Goal: Task Accomplishment & Management: Manage account settings

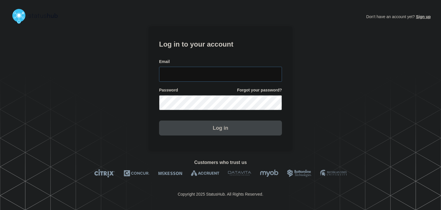
type input "[PERSON_NAME][EMAIL_ADDRESS][PERSON_NAME][DOMAIN_NAME]"
click at [185, 127] on button "Log in" at bounding box center [220, 127] width 123 height 15
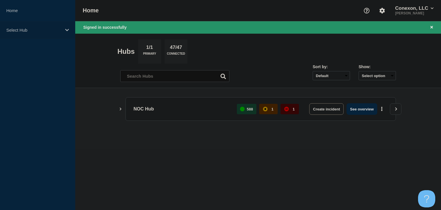
click at [52, 29] on p "Select Hub" at bounding box center [33, 30] width 55 height 5
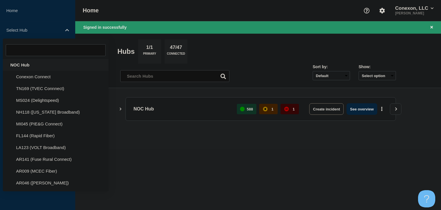
click at [32, 63] on div "NOC Hub" at bounding box center [56, 65] width 106 height 12
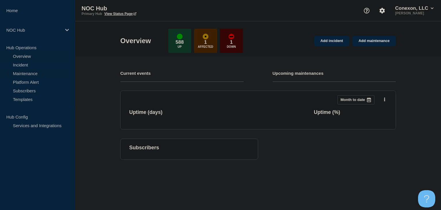
click at [26, 73] on link "Maintenance" at bounding box center [35, 73] width 70 height 9
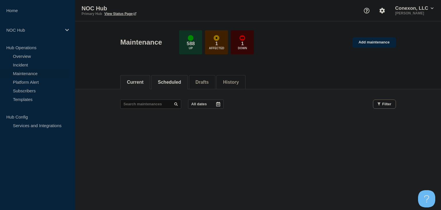
click at [176, 80] on button "Scheduled" at bounding box center [169, 82] width 23 height 5
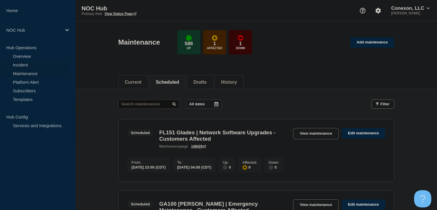
click at [25, 66] on link "Incident" at bounding box center [35, 64] width 70 height 9
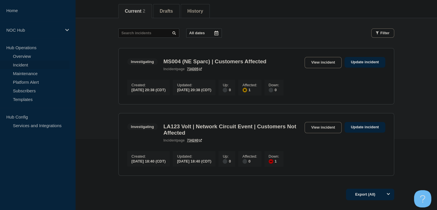
scroll to position [86, 0]
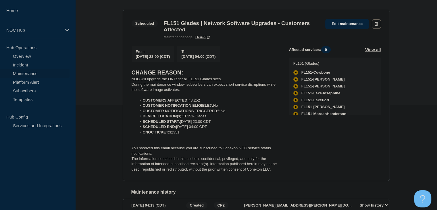
scroll to position [115, 0]
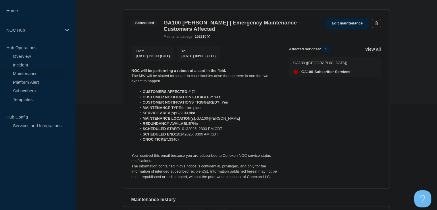
scroll to position [115, 0]
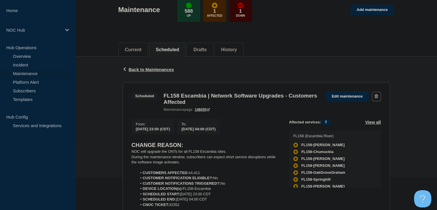
scroll to position [86, 0]
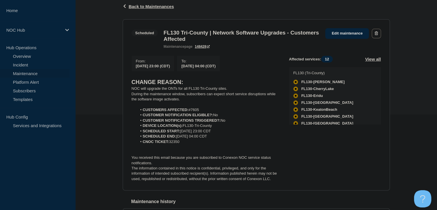
scroll to position [86, 0]
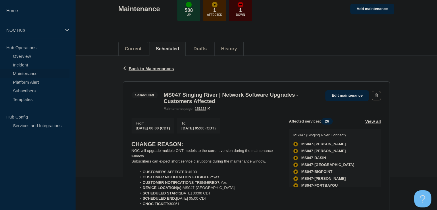
scroll to position [86, 0]
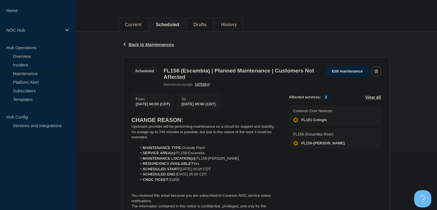
scroll to position [86, 0]
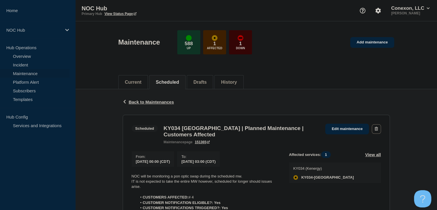
scroll to position [86, 0]
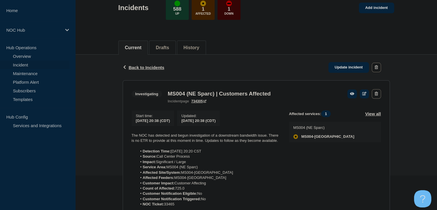
scroll to position [86, 0]
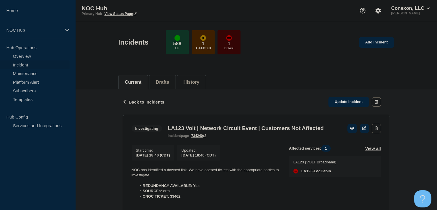
scroll to position [57, 0]
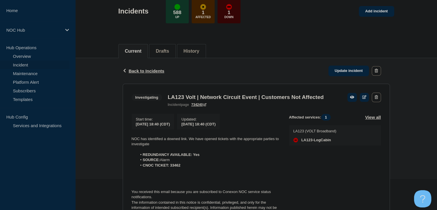
scroll to position [73, 0]
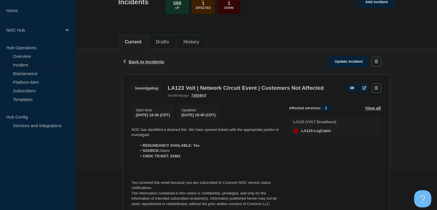
scroll to position [73, 0]
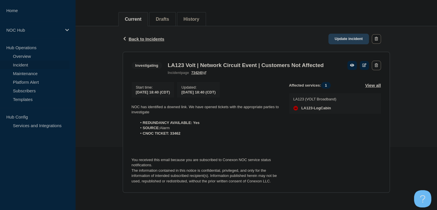
click at [344, 34] on link "Update incident" at bounding box center [348, 39] width 41 height 11
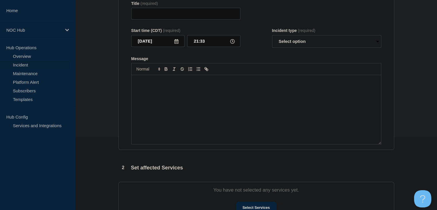
type input "LA123 Volt | Network Circuit Event | Customers Not Affected"
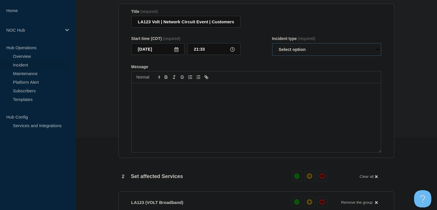
click at [304, 54] on select "Select option Investigating Identified Monitoring Resolved" at bounding box center [326, 49] width 109 height 13
select select "investigating"
click at [272, 46] on select "Select option Investigating Identified Monitoring Resolved" at bounding box center [326, 49] width 109 height 13
click at [176, 120] on div "Message" at bounding box center [256, 117] width 249 height 69
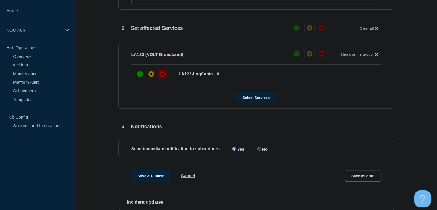
scroll to position [268, 0]
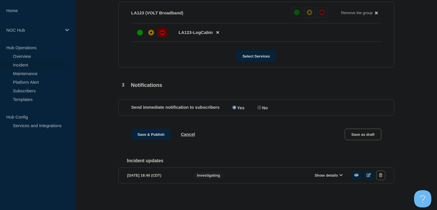
click at [328, 174] on button "Show details" at bounding box center [329, 175] width 32 height 5
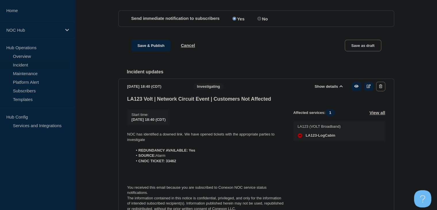
scroll to position [393, 0]
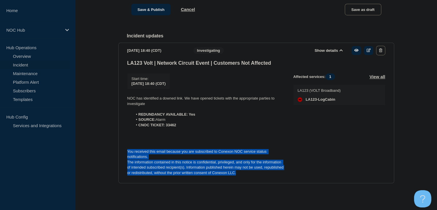
drag, startPoint x: 243, startPoint y: 176, endPoint x: 126, endPoint y: 151, distance: 119.4
click at [126, 151] on section "2025-10-13 18:40 (CDT) Show details Investigating LA123 Volt | Network Circuit …" at bounding box center [256, 113] width 276 height 141
copy div "You received this email because you are subscribed to Conexon NOC service statu…"
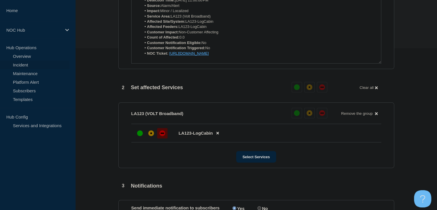
scroll to position [106, 0]
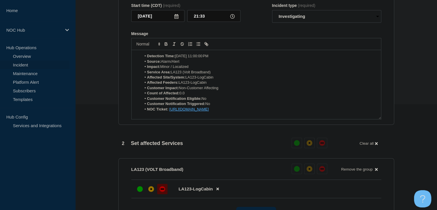
click at [307, 112] on li "NOC Ticket: https://noc.support.conexon.us/servicedesk/customer/portal/4/CNOC-3…" at bounding box center [258, 109] width 235 height 5
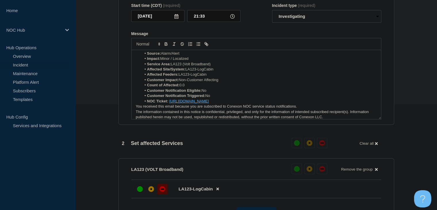
click at [305, 108] on p "You received this email because you are subscribed to Conexon NOC service statu…" at bounding box center [256, 106] width 241 height 5
click at [303, 104] on li "NOC Ticket: https://noc.support.conexon.us/servicedesk/customer/portal/4/CNOC-3…" at bounding box center [258, 101] width 235 height 5
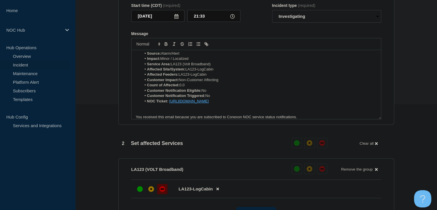
scroll to position [0, 0]
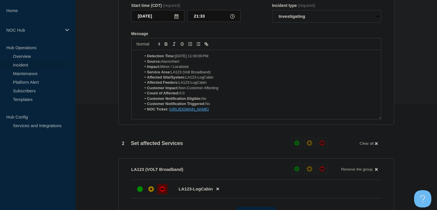
click at [139, 56] on div "Detection Time: Oct 13, 2025, 11:00:00 PM Source: Alarm/Alert Impact: Minor / L…" at bounding box center [256, 84] width 249 height 69
click at [134, 59] on div "Detection Time: Oct 13, 2025, 11:00:00 PM Source: Alarm/Alert Impact: Minor / L…" at bounding box center [256, 84] width 249 height 69
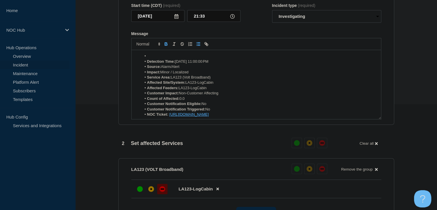
click at [149, 58] on li "Message" at bounding box center [258, 55] width 235 height 5
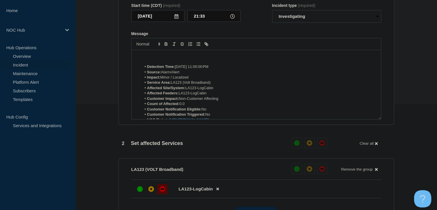
click at [149, 59] on p "Message" at bounding box center [256, 55] width 241 height 5
click at [153, 58] on p "Message" at bounding box center [256, 55] width 241 height 5
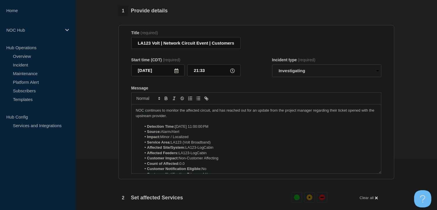
scroll to position [20, 0]
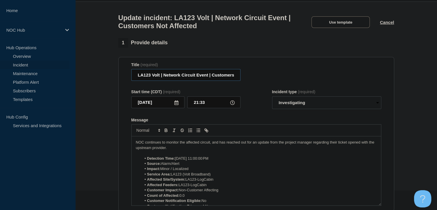
click at [184, 78] on input "LA123 Volt | Network Circuit Event | Customers Not Affected" at bounding box center [185, 75] width 109 height 12
paste input "(Volt Broadband) | Incident | Non-Customer Affecting"
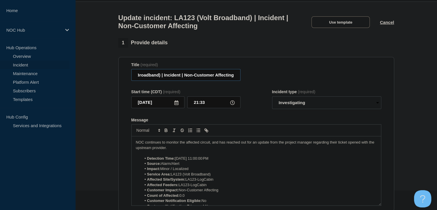
type input "LA123 (Volt Broadband) | Incident | Non-Customer Affecting"
click at [249, 95] on div "Start time (CDT) (required) 2025-10-13 21:33 Incident type (required) Select op…" at bounding box center [256, 99] width 250 height 20
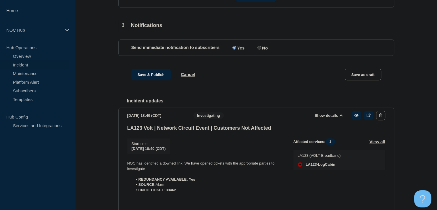
scroll to position [336, 0]
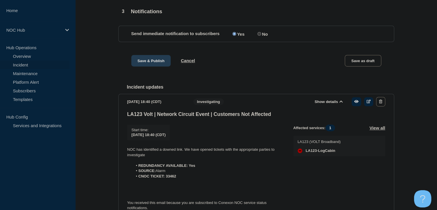
click at [156, 66] on button "Save & Publish" at bounding box center [151, 60] width 40 height 11
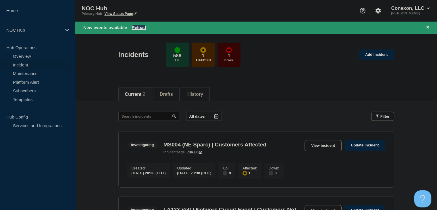
click at [140, 27] on button "Reload" at bounding box center [139, 27] width 14 height 5
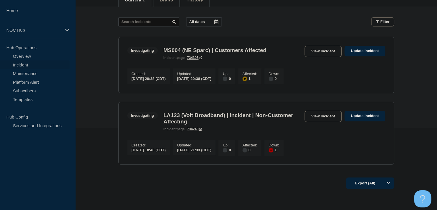
scroll to position [86, 0]
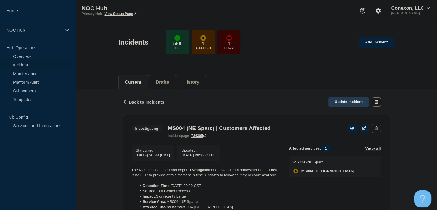
click at [340, 100] on link "Update incident" at bounding box center [348, 102] width 41 height 11
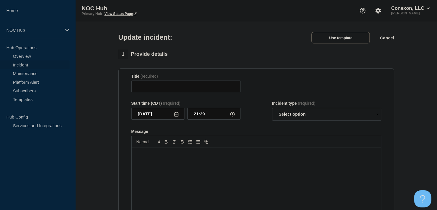
type input "MS004 (NE Sparc) | Customers Affected"
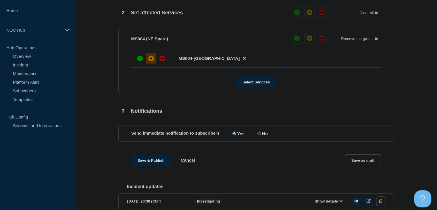
scroll to position [268, 0]
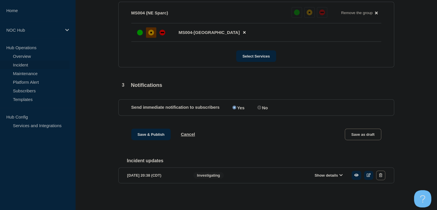
click at [328, 180] on div "Show details" at bounding box center [330, 174] width 110 height 9
click at [326, 177] on button "Show details" at bounding box center [329, 175] width 32 height 5
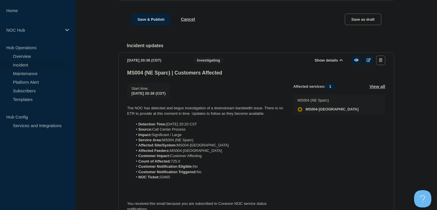
scroll to position [436, 0]
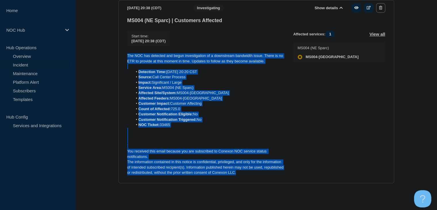
drag, startPoint x: 179, startPoint y: 133, endPoint x: 123, endPoint y: 54, distance: 97.3
click at [123, 53] on section "2025-10-13 20:38 (CDT) Show details Investigating MS004 (NE Sparc) | Customers …" at bounding box center [256, 91] width 276 height 183
copy div "The NOC has detected and begun investigation of a downstream bandwidth issue. T…"
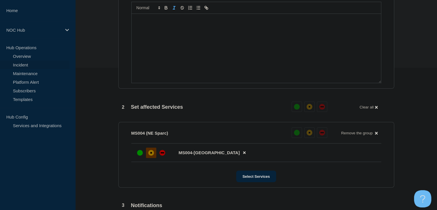
scroll to position [62, 0]
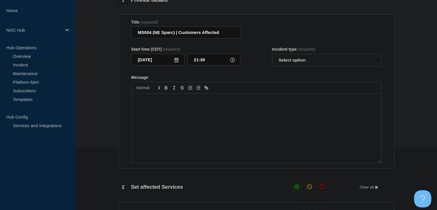
click at [166, 123] on div "Message" at bounding box center [256, 128] width 249 height 69
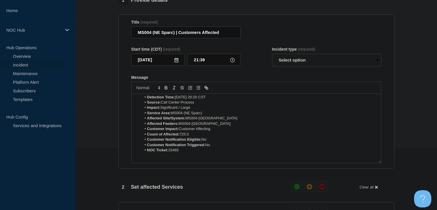
scroll to position [0, 0]
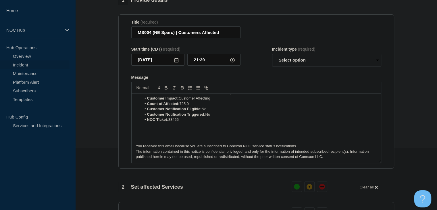
click at [150, 133] on p "Message" at bounding box center [256, 130] width 241 height 5
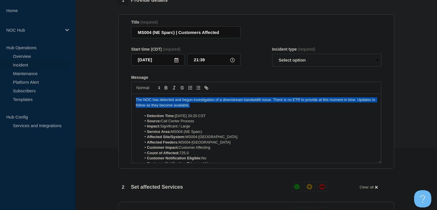
drag, startPoint x: 197, startPoint y: 109, endPoint x: 118, endPoint y: 99, distance: 79.0
click at [118, 99] on section "Title (required) MS004 (NE Sparc) | Customers Affected Start time (CDT) (requir…" at bounding box center [256, 91] width 276 height 154
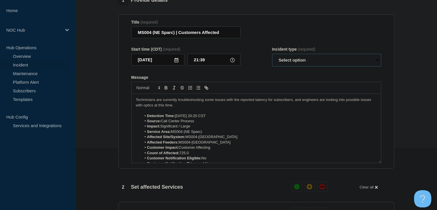
click at [304, 64] on select "Select option Investigating Identified Monitoring Resolved" at bounding box center [326, 60] width 109 height 13
select select "investigating"
click at [272, 57] on select "Select option Investigating Identified Monitoring Resolved" at bounding box center [326, 60] width 109 height 13
click at [267, 78] on form "Title (required) MS004 (NE Sparc) | Customers Affected Start time (CDT) (requir…" at bounding box center [256, 91] width 250 height 143
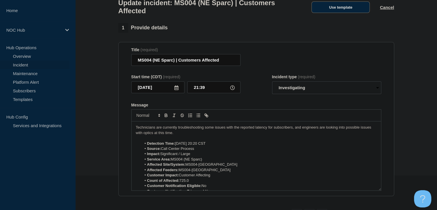
scroll to position [33, 0]
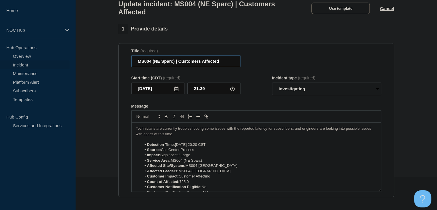
click at [212, 66] on input "MS004 (NE Sparc) | Customers Affected" at bounding box center [185, 61] width 109 height 12
paste input "MS004 (NE Sparc) | Incident | Customer Affecting"
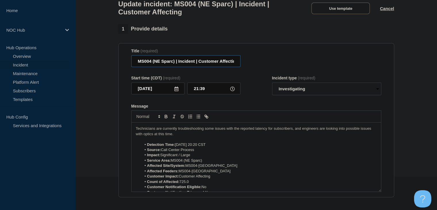
drag, startPoint x: 148, startPoint y: 65, endPoint x: 100, endPoint y: 65, distance: 48.3
click at [150, 64] on input "MS004 (NE Sparc) | Incident | Customer Affecting" at bounding box center [185, 61] width 109 height 12
type input "MS004 (NE Sparc) | Incident | Customer Affecting"
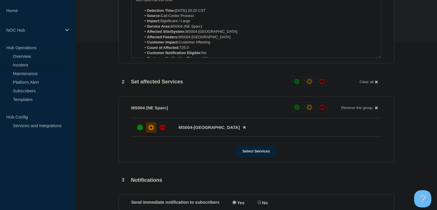
scroll to position [206, 0]
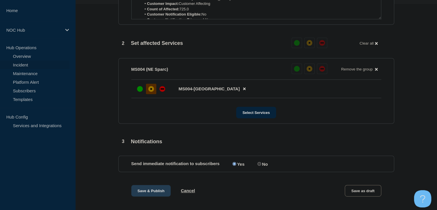
click at [153, 196] on button "Save & Publish" at bounding box center [151, 190] width 40 height 11
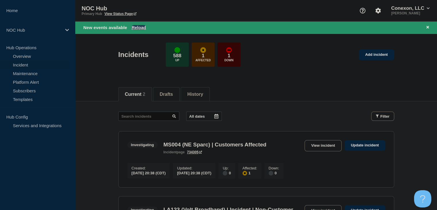
click at [137, 29] on button "Reload" at bounding box center [139, 27] width 14 height 5
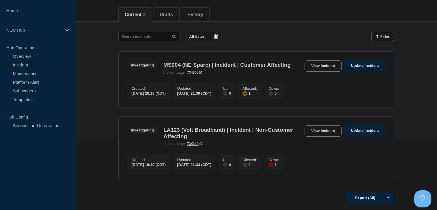
scroll to position [115, 0]
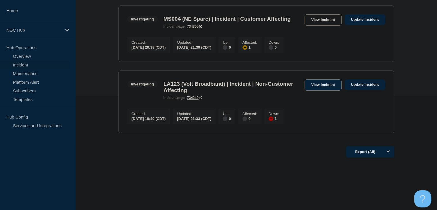
click at [308, 91] on link "View incident" at bounding box center [323, 84] width 37 height 11
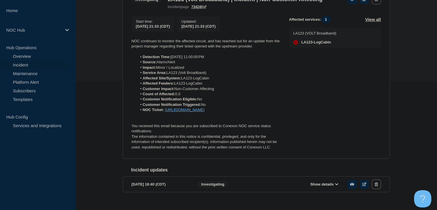
scroll to position [115, 0]
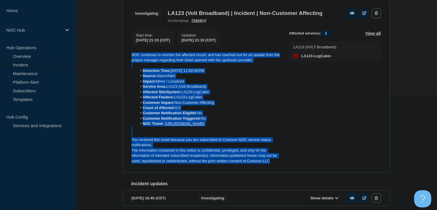
drag, startPoint x: 270, startPoint y: 175, endPoint x: 109, endPoint y: 57, distance: 199.7
click at [109, 57] on div "Back Back to Incidents Update incident Investigating LA123 (Volt Broadband) | I…" at bounding box center [256, 99] width 362 height 250
click at [127, 146] on section "Investigating LA123 (Volt Broadband) | Incident | Non-Customer Affecting incide…" at bounding box center [256, 86] width 267 height 173
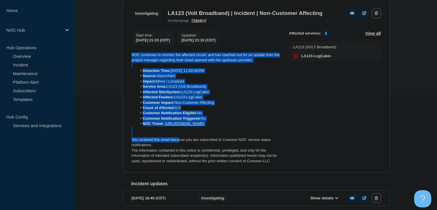
drag, startPoint x: 179, startPoint y: 154, endPoint x: 120, endPoint y: 57, distance: 113.3
click at [120, 57] on div "Back Back to Incidents Update incident Investigating LA123 (Volt Broadband) | I…" at bounding box center [256, 99] width 276 height 250
click at [122, 93] on div "Back Back to Incidents Update incident Investigating LA123 (Volt Broadband) | I…" at bounding box center [256, 99] width 276 height 250
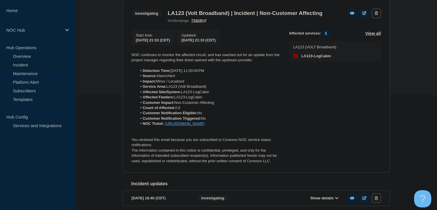
drag, startPoint x: 216, startPoint y: 80, endPoint x: 195, endPoint y: 80, distance: 21.0
click at [195, 73] on li "Detection Time: Oct 13, 2025, 11:00:00 PM" at bounding box center [208, 70] width 143 height 5
click at [185, 89] on li "Service Area: LA123 (Volt Broadband)" at bounding box center [208, 86] width 143 height 5
click at [109, 45] on div "Back Back to Incidents Update incident Investigating LA123 (Volt Broadband) | I…" at bounding box center [256, 99] width 362 height 250
click at [107, 103] on div "Back Back to Incidents Update incident Investigating LA123 (Volt Broadband) | I…" at bounding box center [256, 99] width 362 height 250
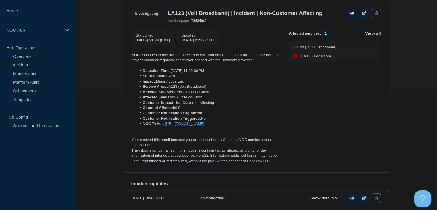
click at [100, 52] on div "Back Back to Incidents Update incident Investigating LA123 (Volt Broadband) | I…" at bounding box center [256, 99] width 362 height 250
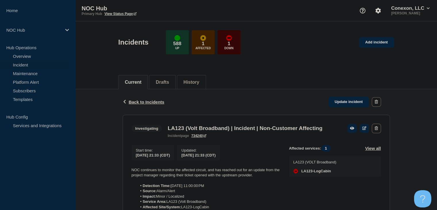
drag, startPoint x: 33, startPoint y: 67, endPoint x: 30, endPoint y: 64, distance: 4.5
click at [33, 67] on link "Incident" at bounding box center [35, 64] width 70 height 9
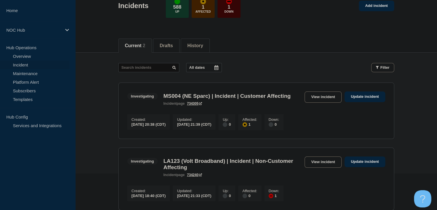
scroll to position [115, 0]
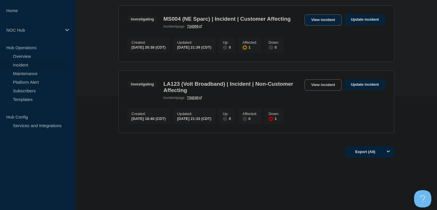
click at [321, 18] on link "View incident" at bounding box center [323, 19] width 37 height 11
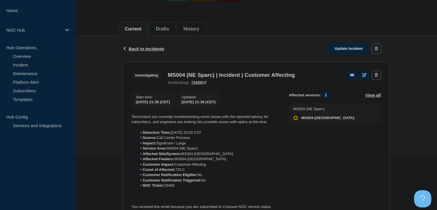
scroll to position [86, 0]
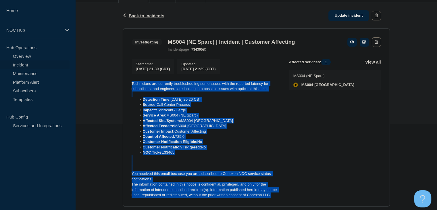
drag, startPoint x: 278, startPoint y: 199, endPoint x: 125, endPoint y: 85, distance: 190.4
click at [125, 85] on section "Investigating MS004 (NE Sparc) | Incident | Customer Affecting incident page 73…" at bounding box center [256, 117] width 267 height 178
drag, startPoint x: 160, startPoint y: 86, endPoint x: 103, endPoint y: 95, distance: 57.6
click at [103, 95] on div "Back Back to Incidents Update incident Investigating MS004 (NE Sparc) | Inciden…" at bounding box center [256, 130] width 362 height 255
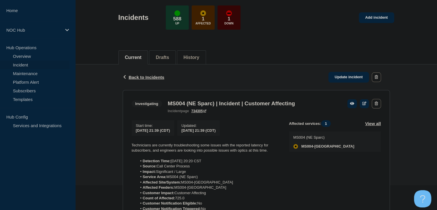
scroll to position [115, 0]
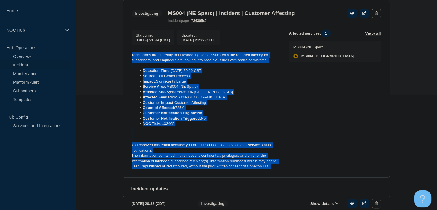
drag, startPoint x: 277, startPoint y: 168, endPoint x: 124, endPoint y: 59, distance: 188.2
click at [124, 59] on section "Investigating MS004 (NE Sparc) | Incident | Customer Affecting incident page 73…" at bounding box center [256, 89] width 267 height 178
copy div "Technicians are currently troubleshooting some issues with the reported latency…"
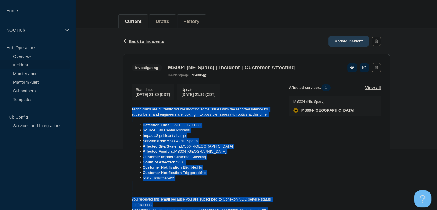
scroll to position [57, 0]
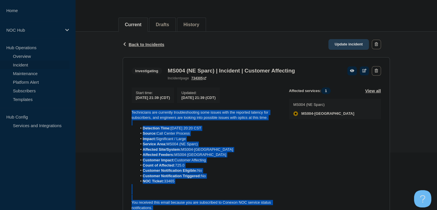
click at [334, 42] on link "Update incident" at bounding box center [348, 44] width 41 height 11
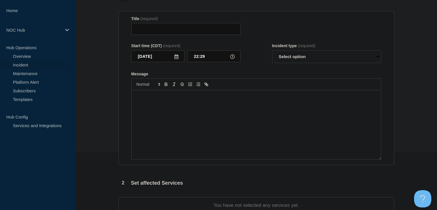
type input "MS004 (NE Sparc) | Incident | Customer Affecting"
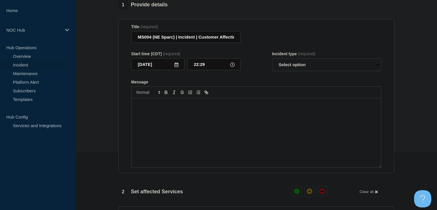
click at [187, 143] on div "Message" at bounding box center [256, 132] width 249 height 69
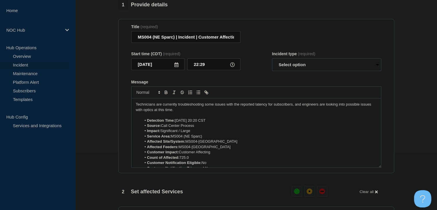
scroll to position [40, 0]
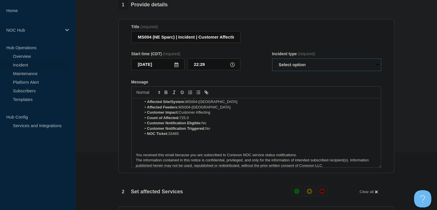
click at [302, 68] on select "Select option Investigating Identified Monitoring Resolved" at bounding box center [326, 64] width 109 height 13
select select "resolved"
click at [272, 62] on select "Select option Investigating Identified Monitoring Resolved" at bounding box center [326, 64] width 109 height 13
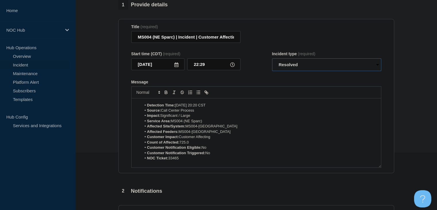
scroll to position [0, 0]
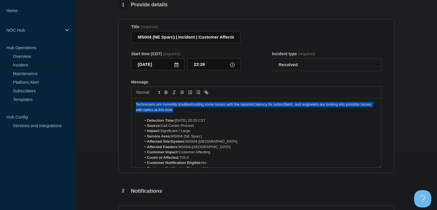
drag, startPoint x: 148, startPoint y: 112, endPoint x: 107, endPoint y: 109, distance: 41.5
click at [107, 109] on section "1 Provide details Title (required) MS004 (NE Sparc) | Incident | Customer Affec…" at bounding box center [256, 163] width 362 height 326
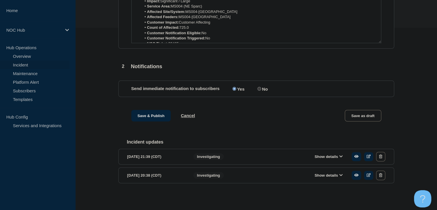
scroll to position [187, 0]
click at [145, 110] on button "Save & Publish" at bounding box center [151, 115] width 40 height 11
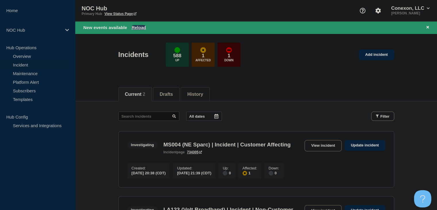
click at [141, 27] on button "Reload" at bounding box center [139, 27] width 14 height 5
